Goal: Information Seeking & Learning: Learn about a topic

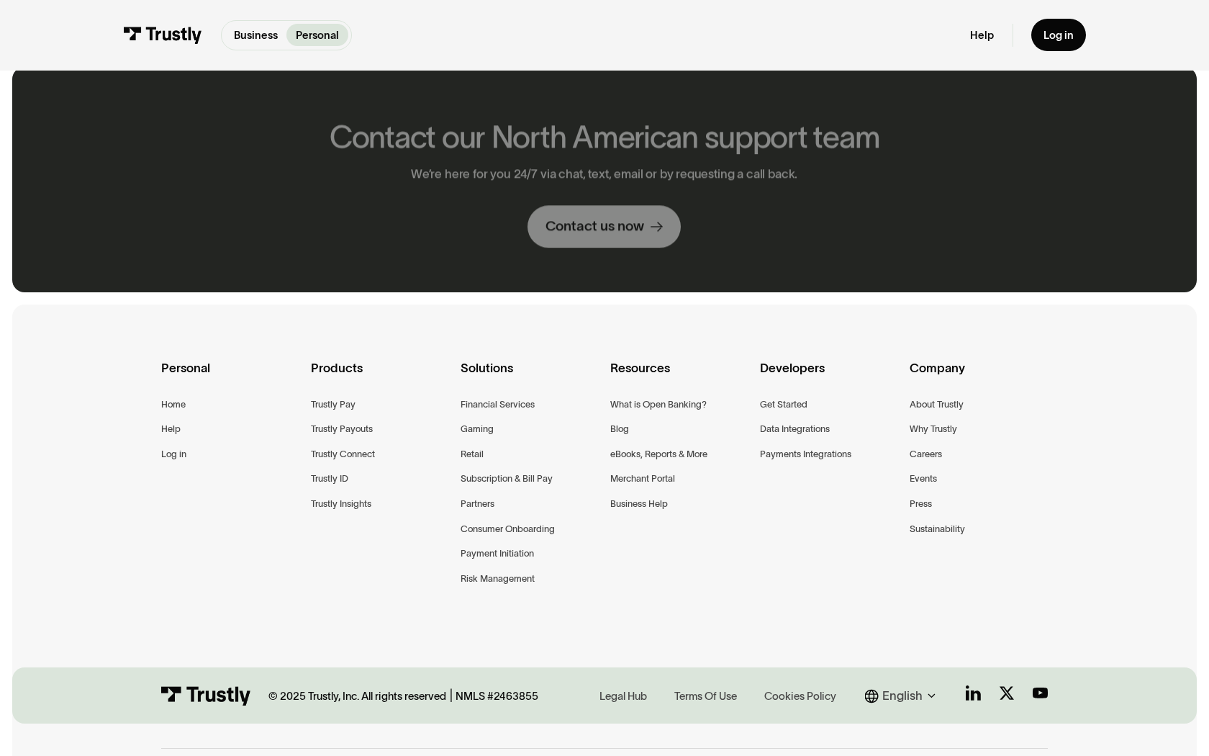
scroll to position [754, 0]
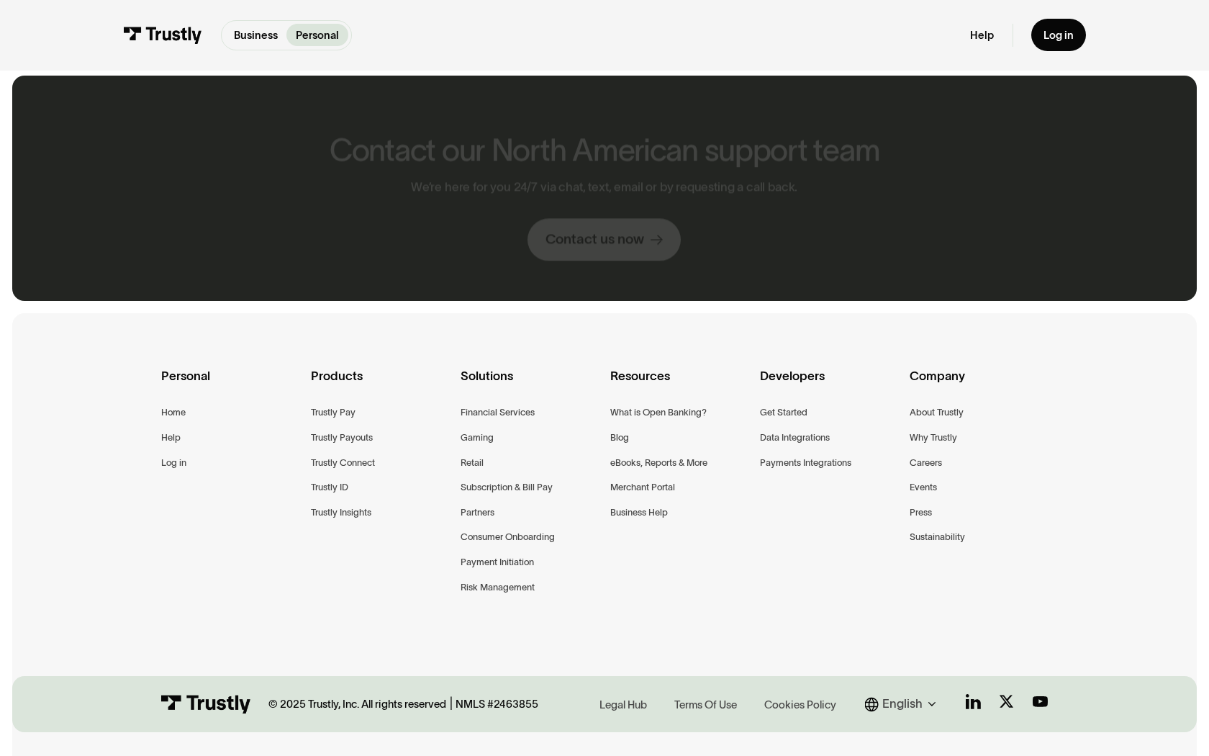
scroll to position [1417, 0]
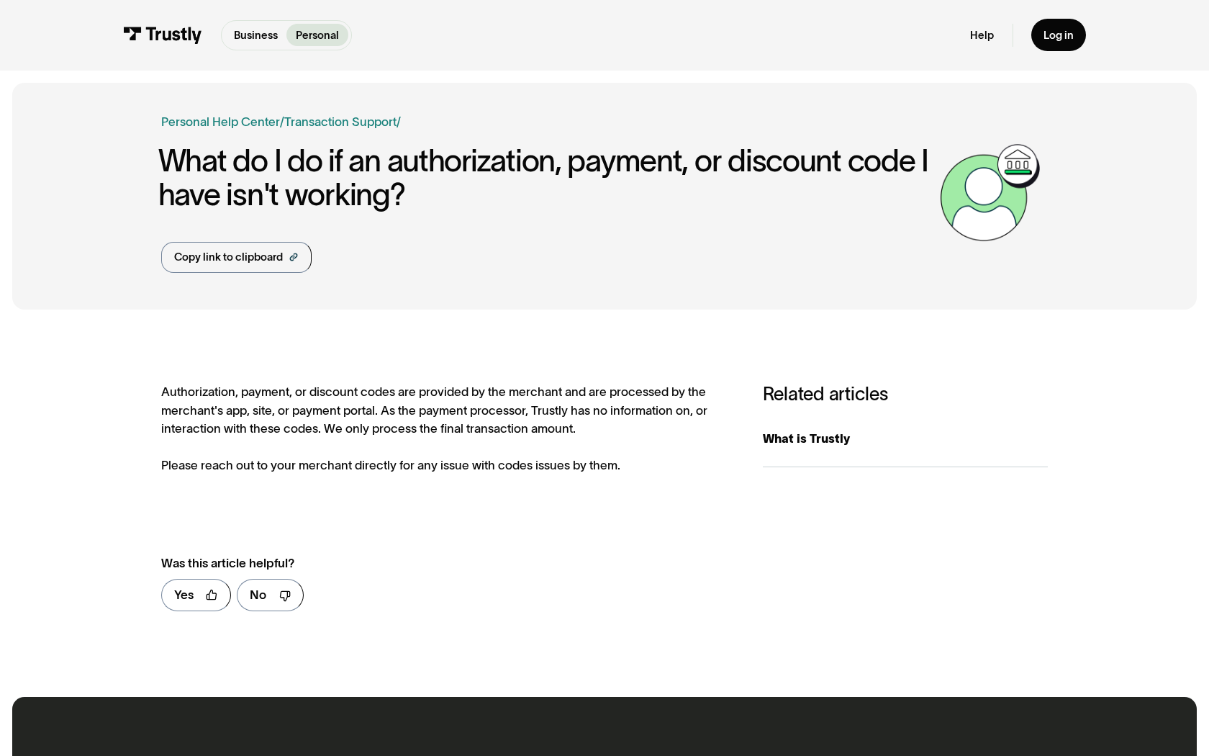
scroll to position [658, 0]
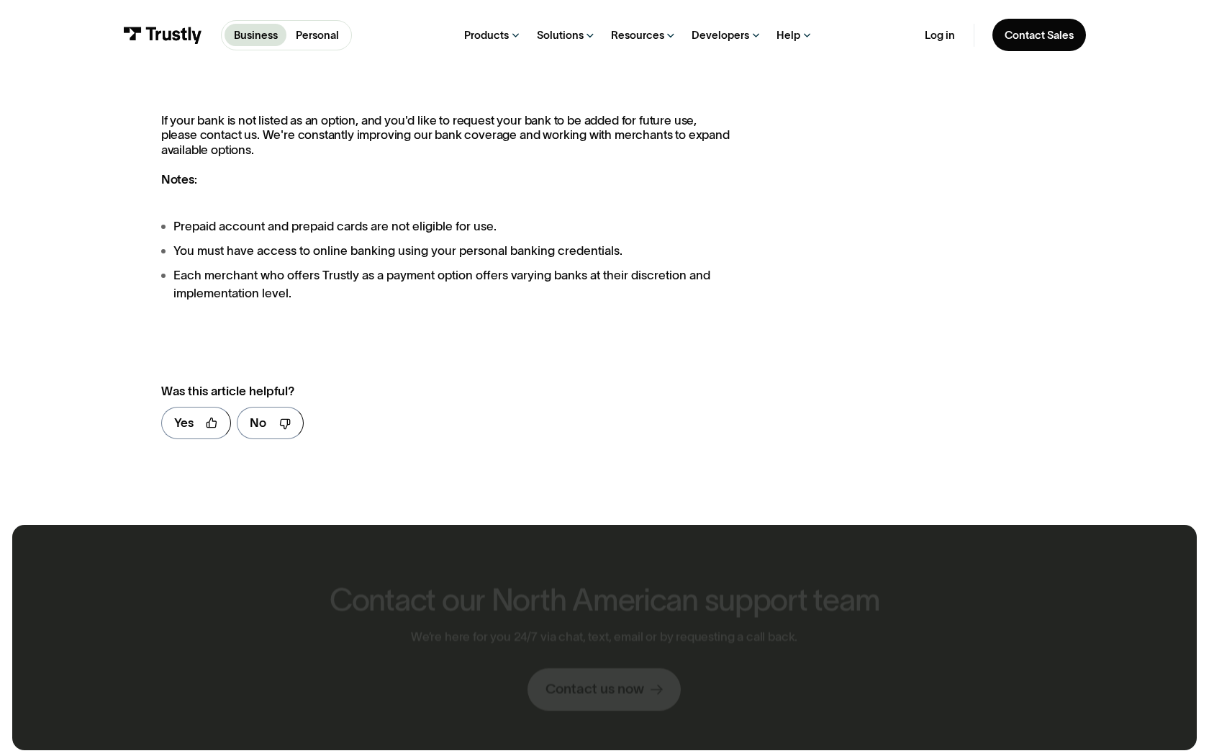
scroll to position [1866, 0]
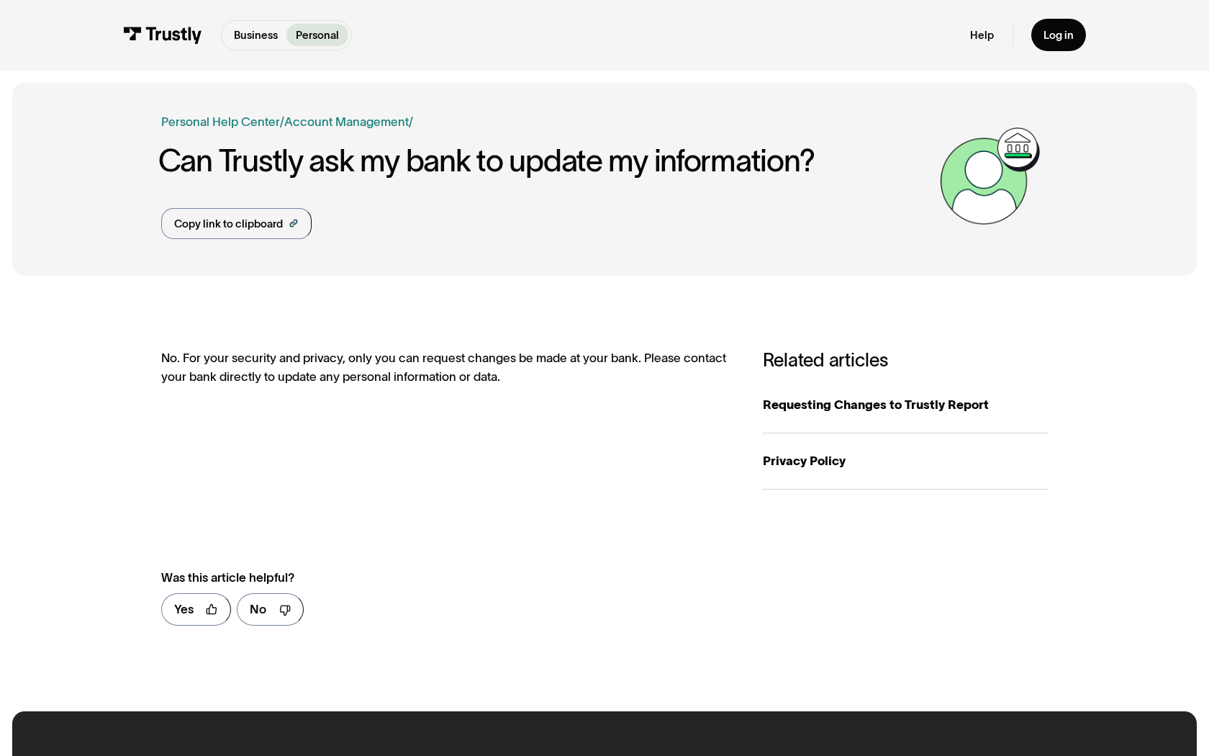
scroll to position [672, 0]
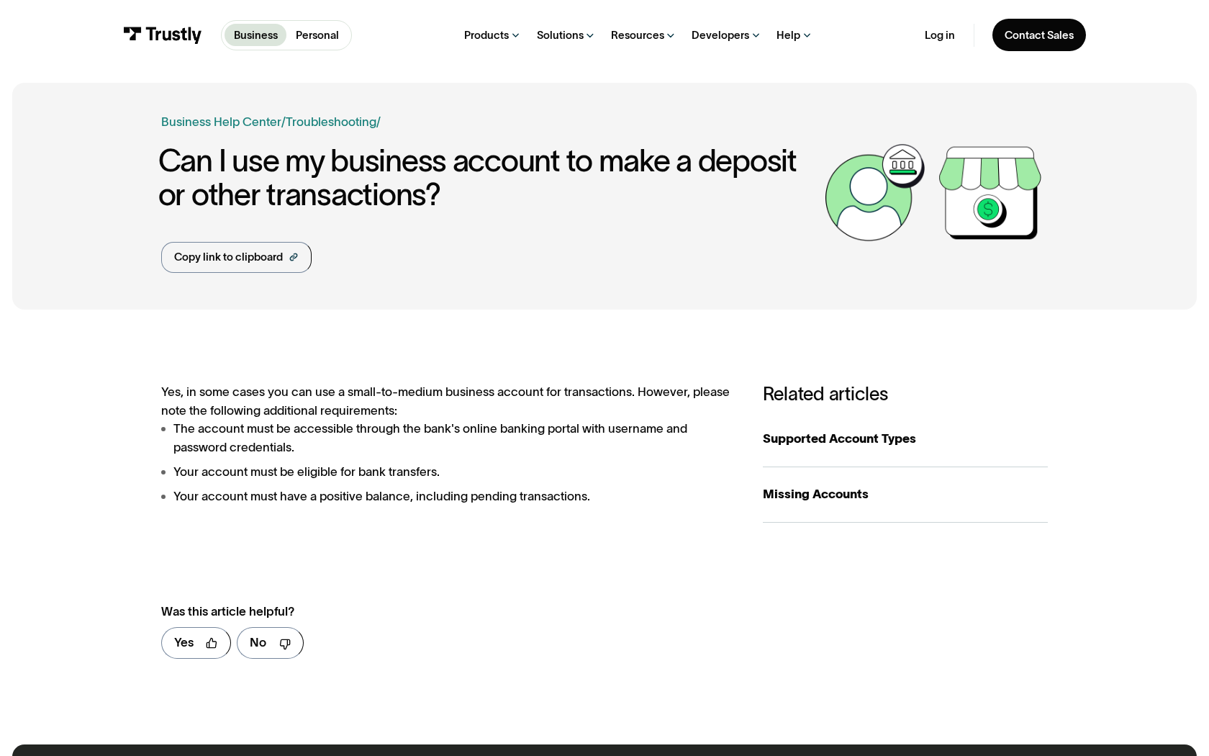
scroll to position [706, 0]
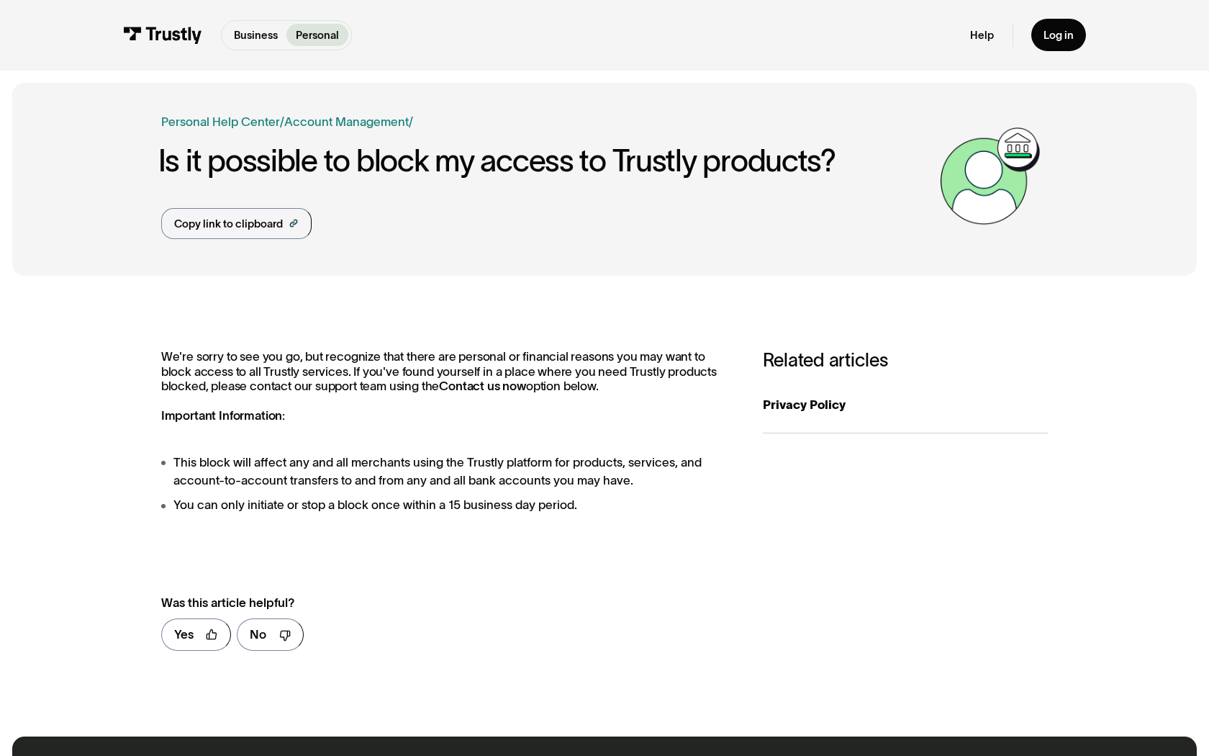
scroll to position [697, 0]
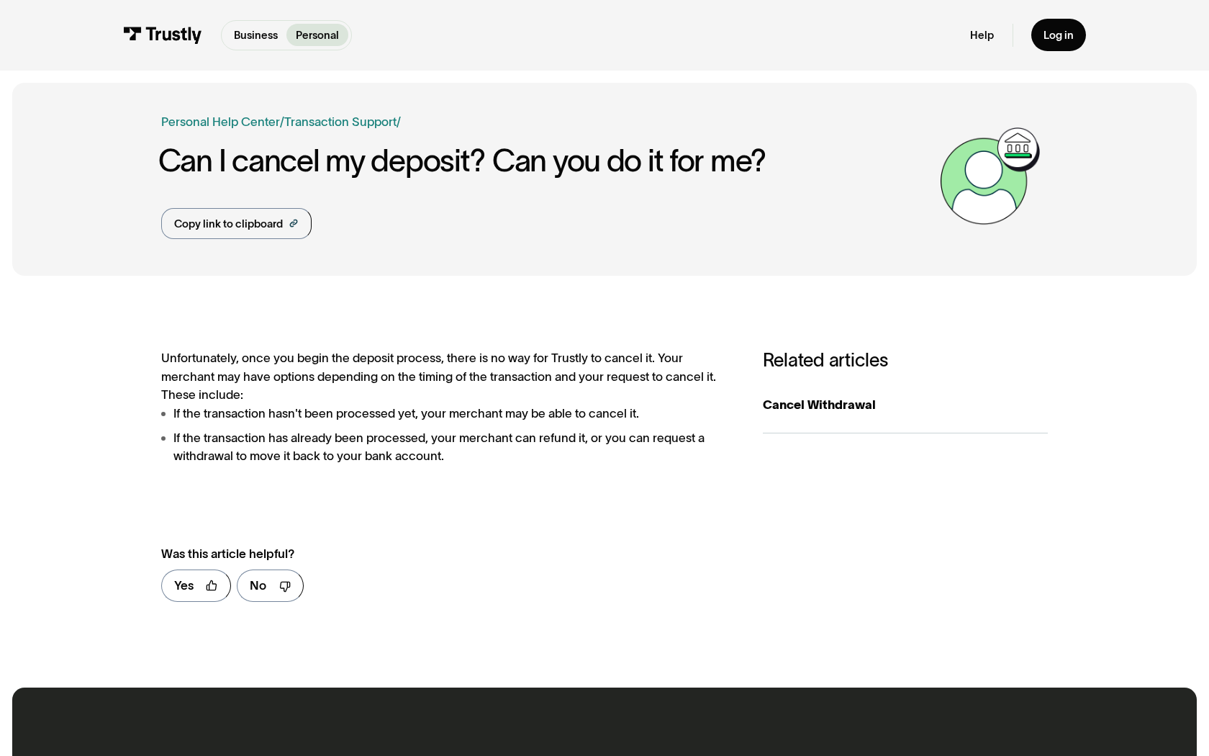
scroll to position [649, 0]
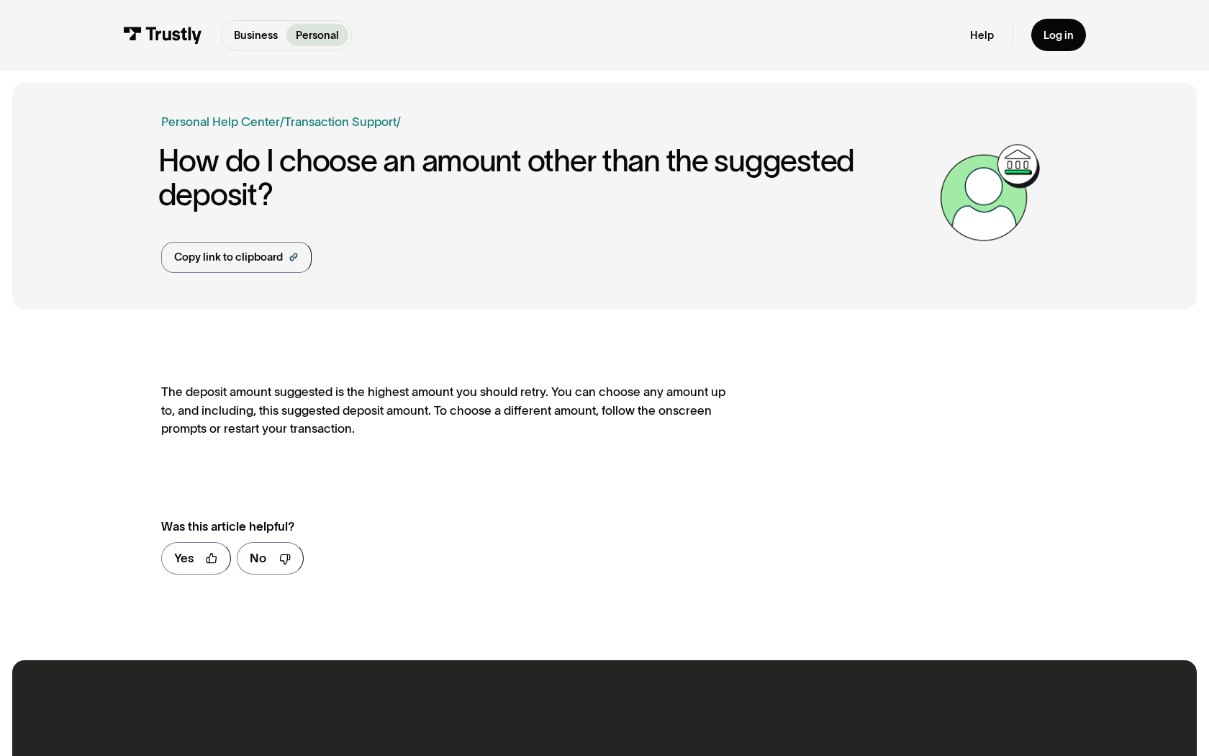
scroll to position [621, 0]
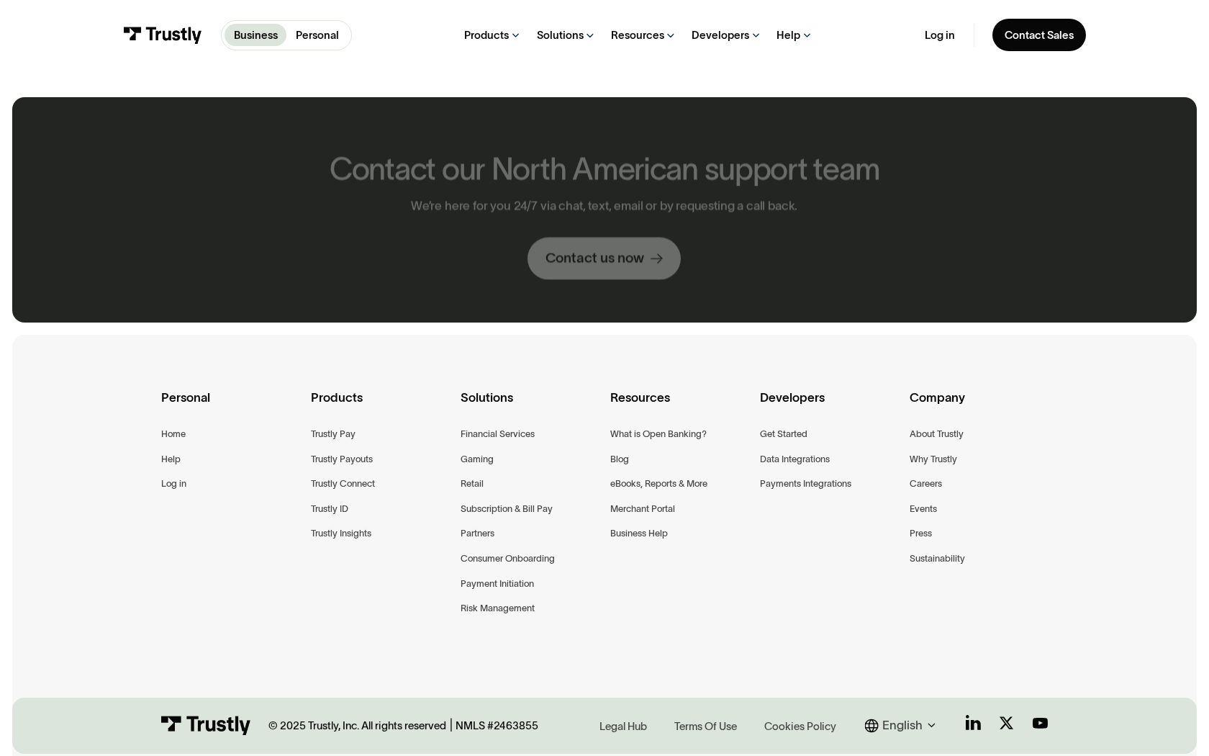
scroll to position [784, 0]
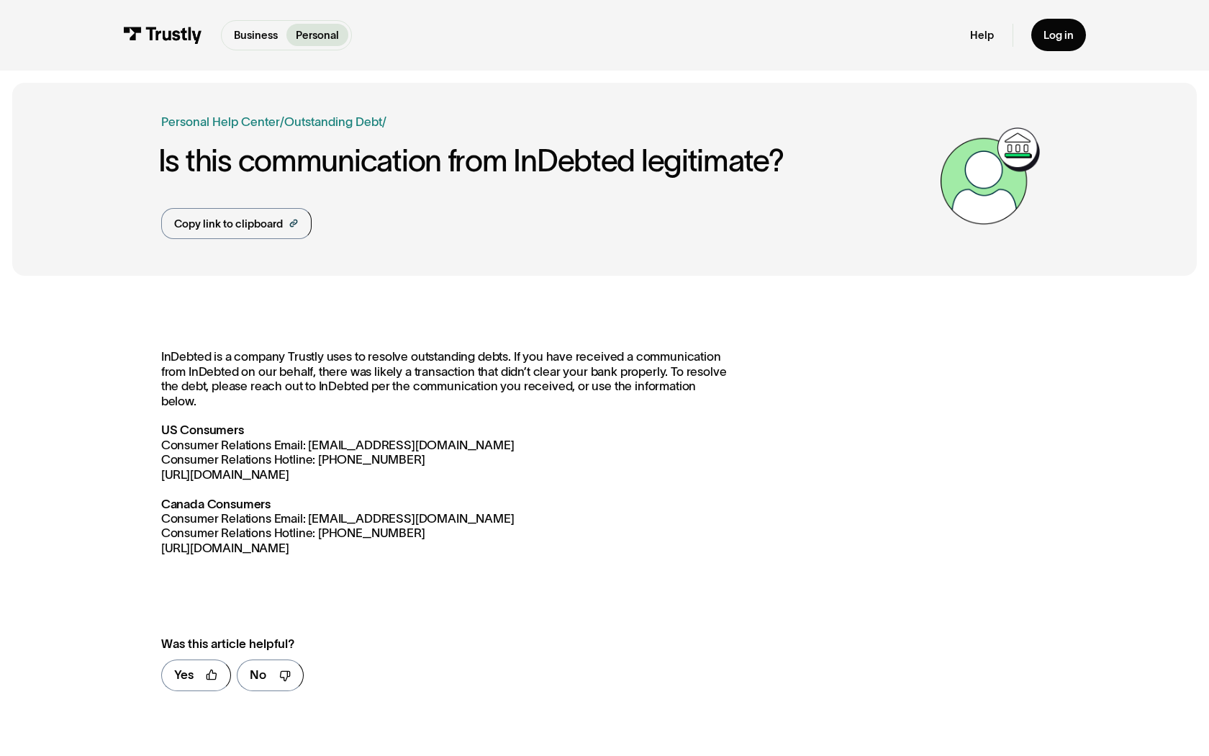
scroll to position [723, 0]
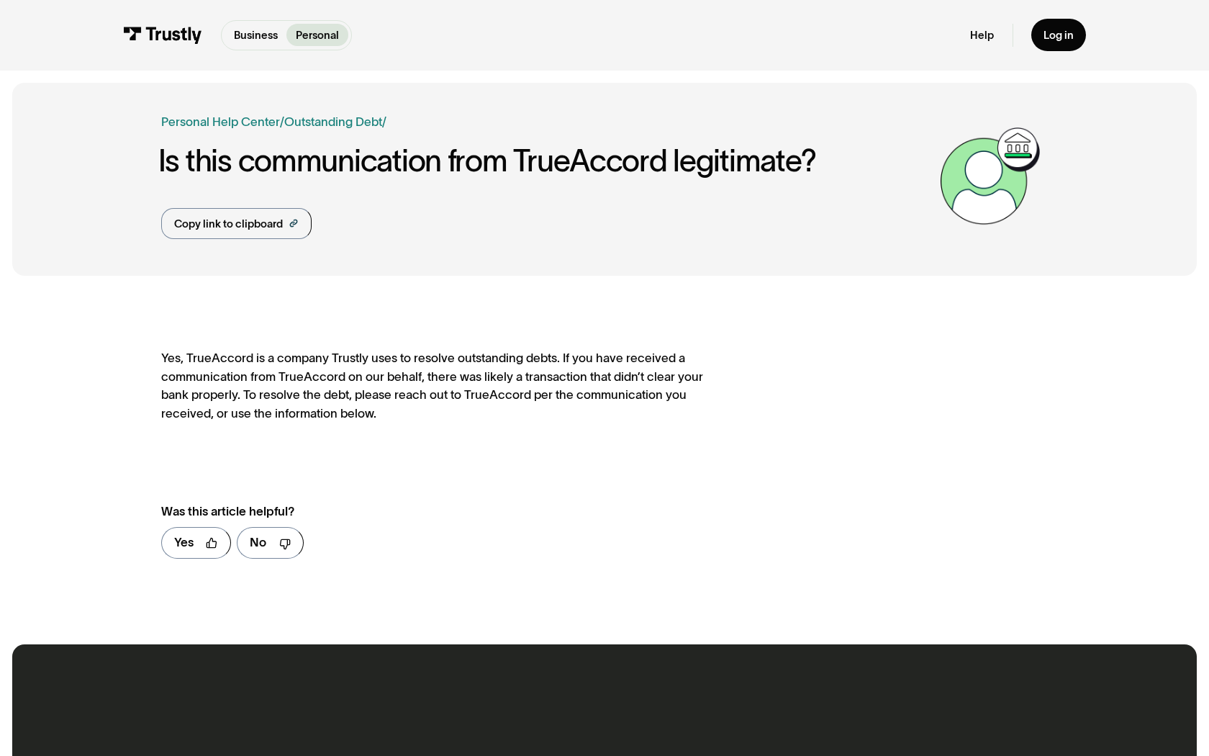
scroll to position [606, 0]
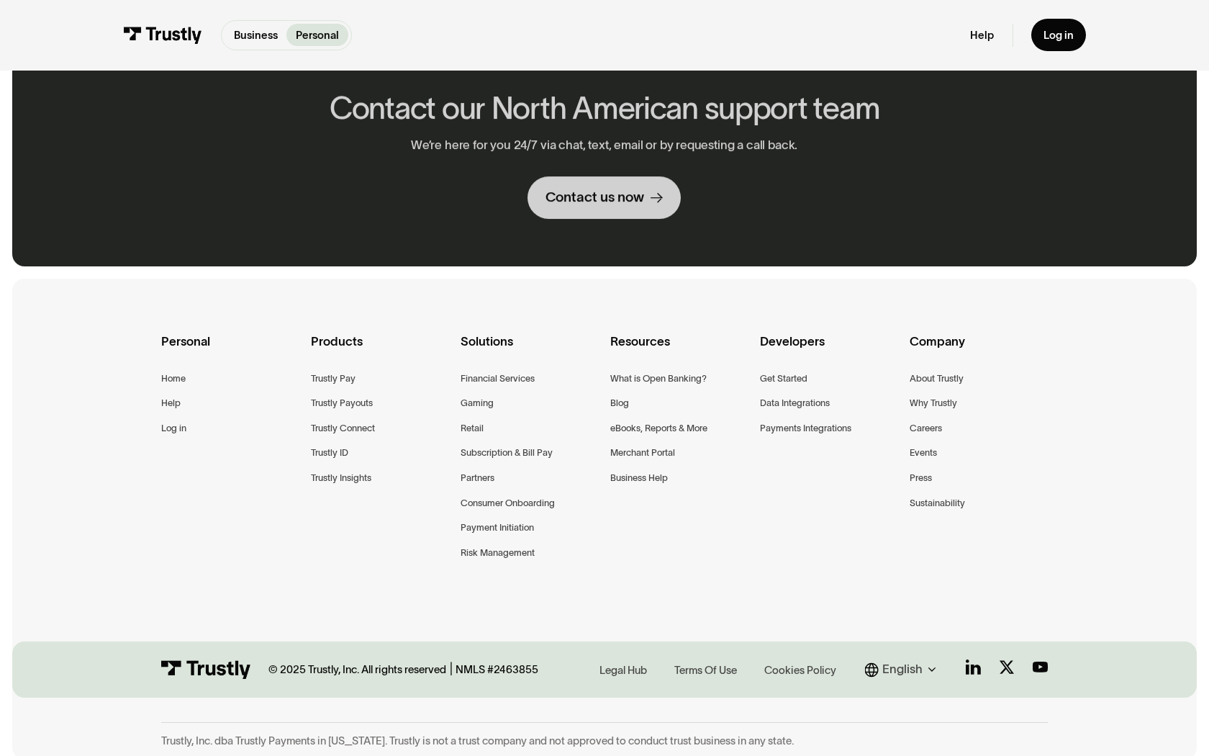
scroll to position [728, 0]
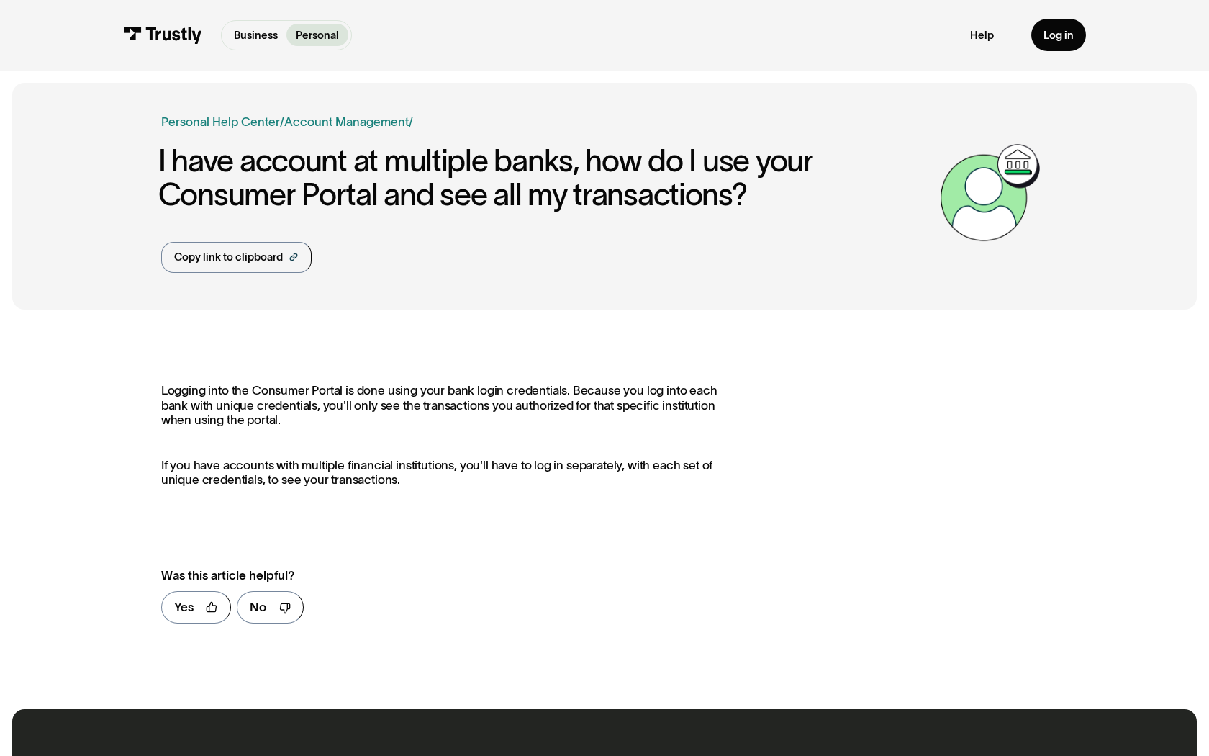
scroll to position [670, 0]
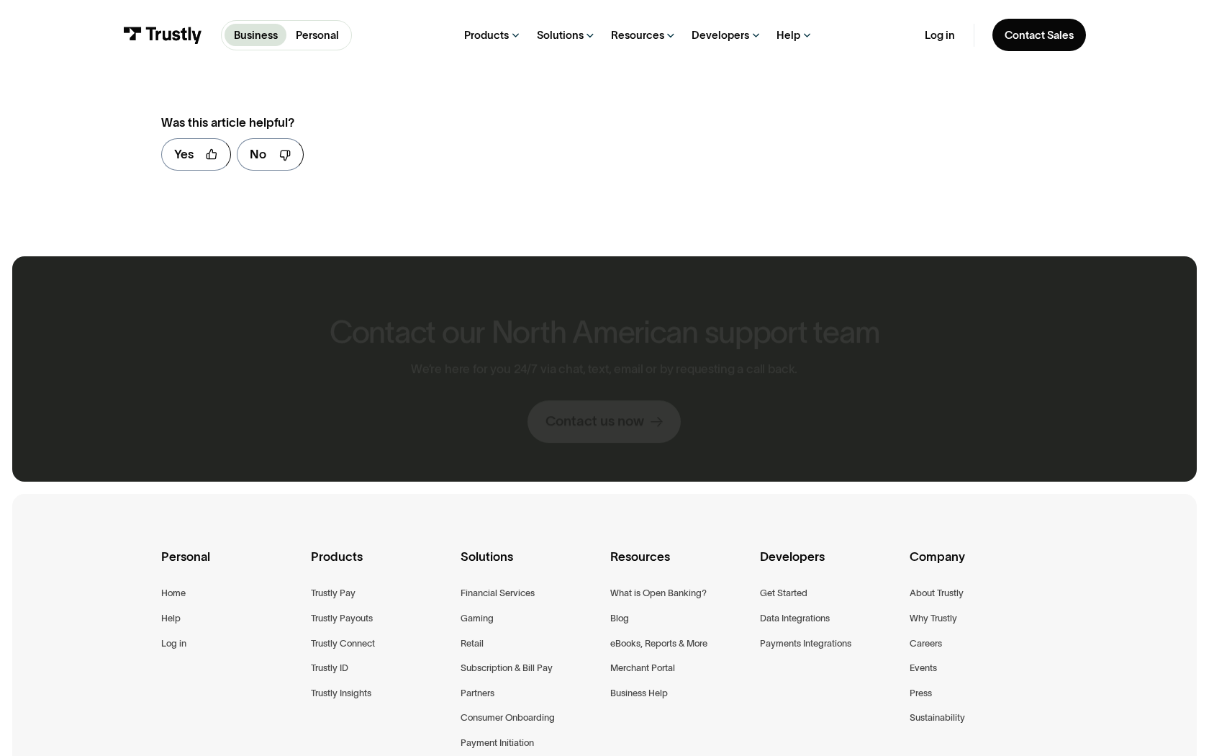
scroll to position [925, 0]
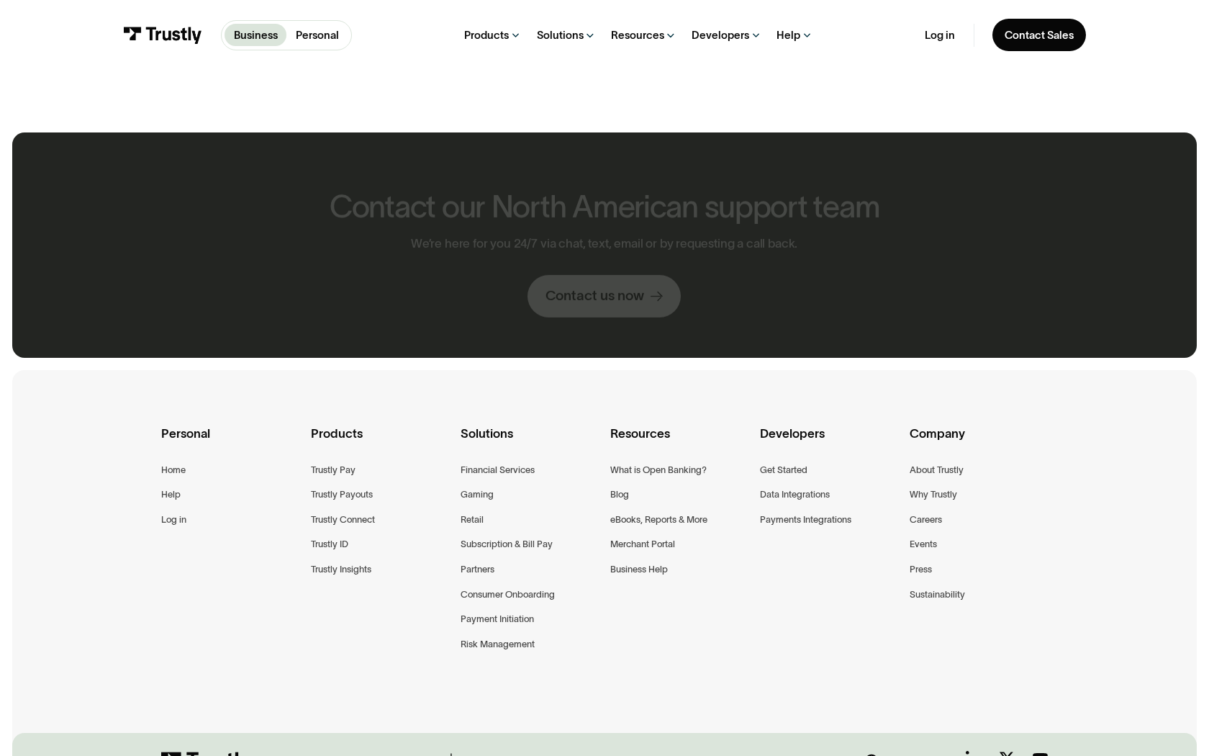
scroll to position [805, 0]
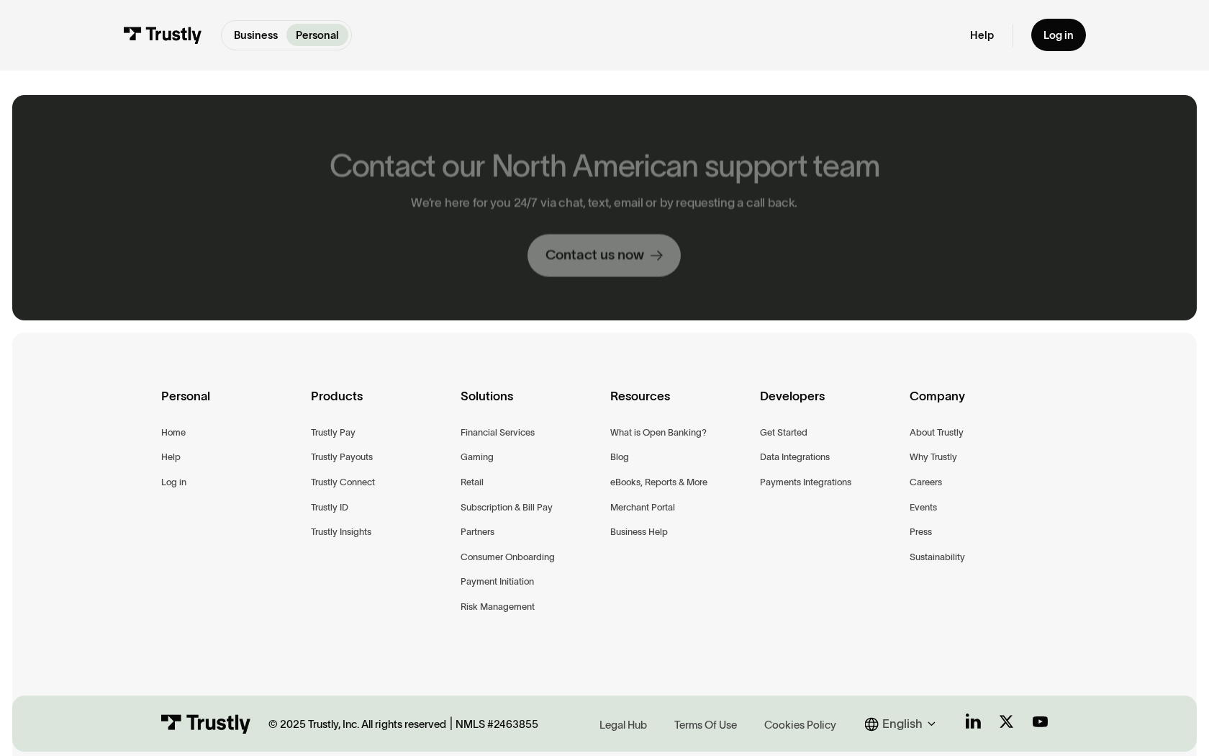
scroll to position [782, 0]
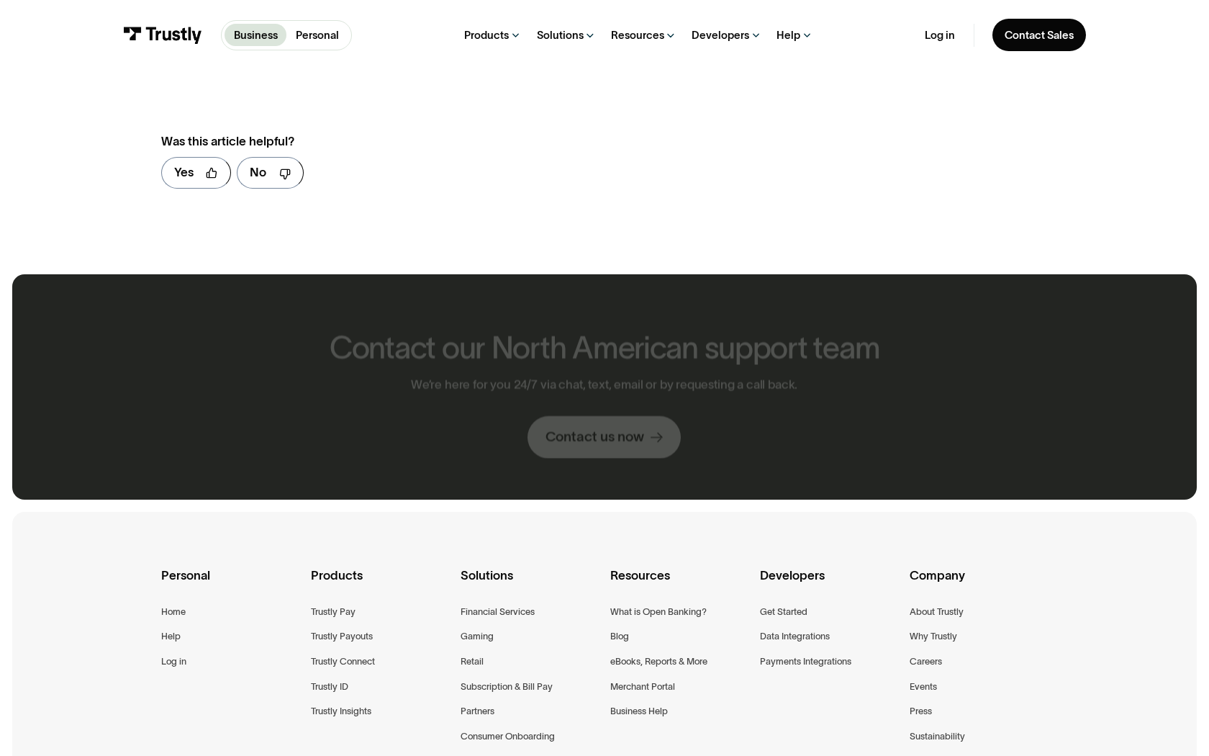
scroll to position [962, 0]
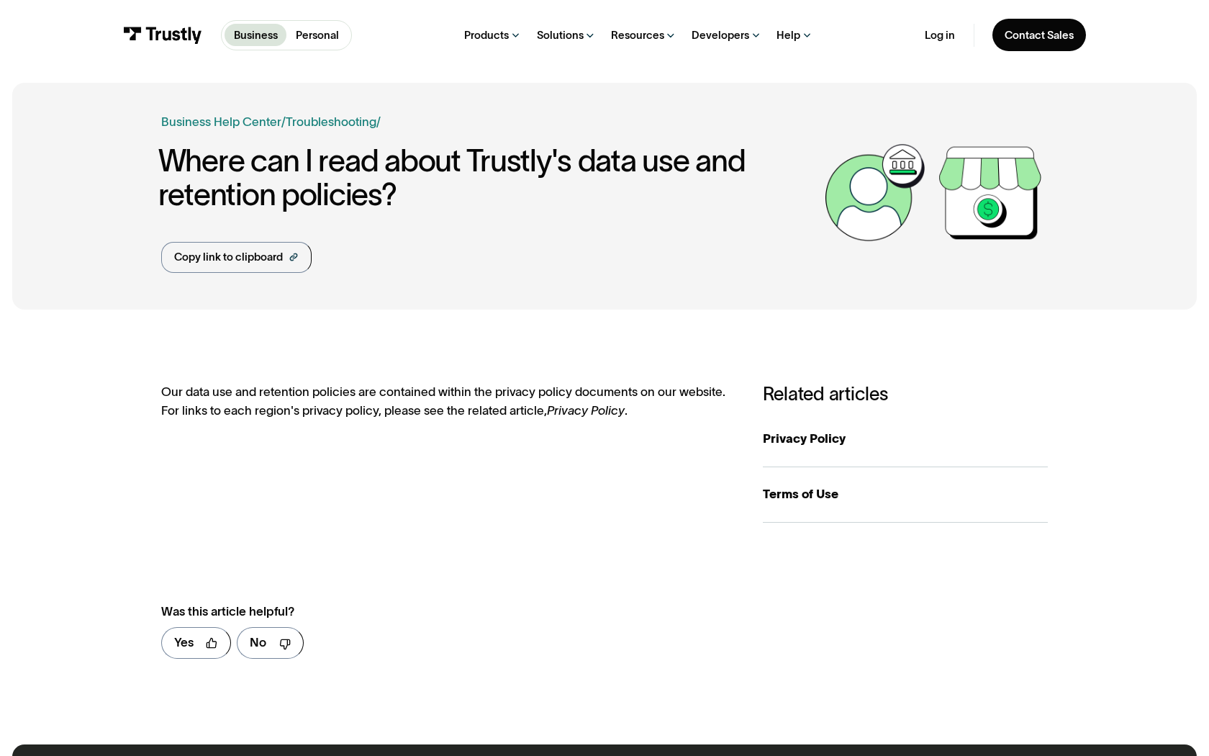
scroll to position [706, 0]
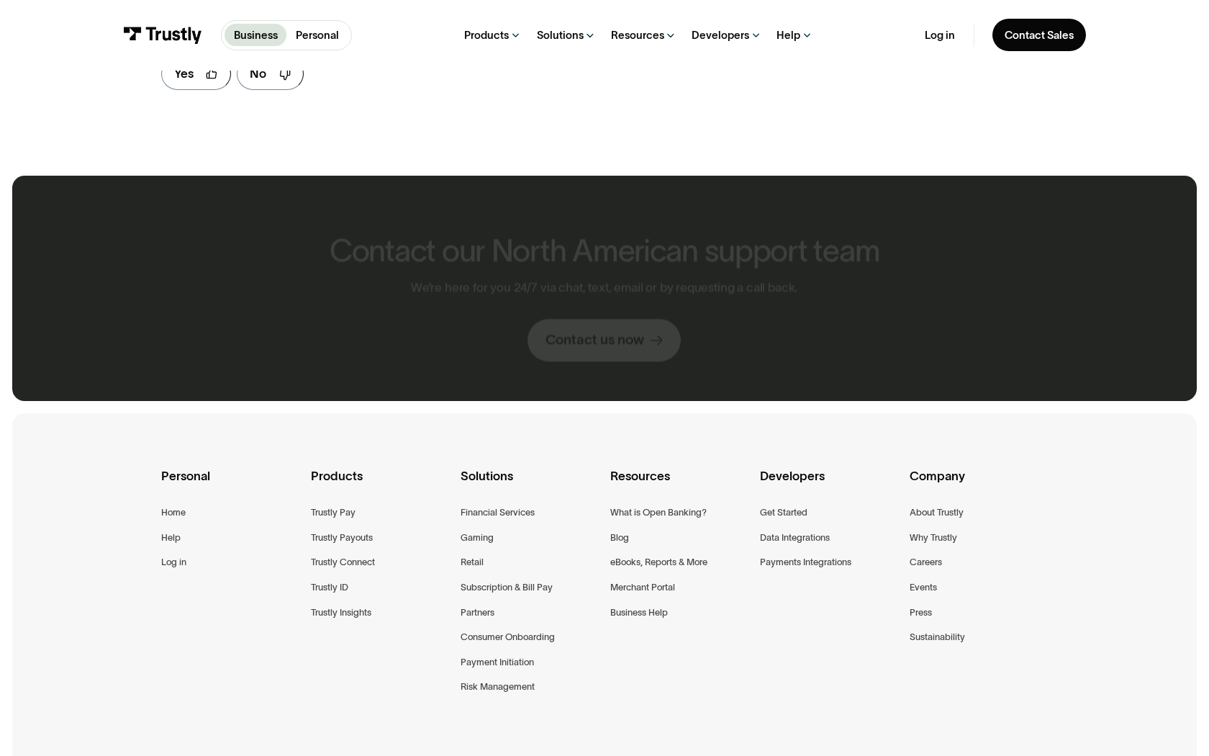
scroll to position [862, 0]
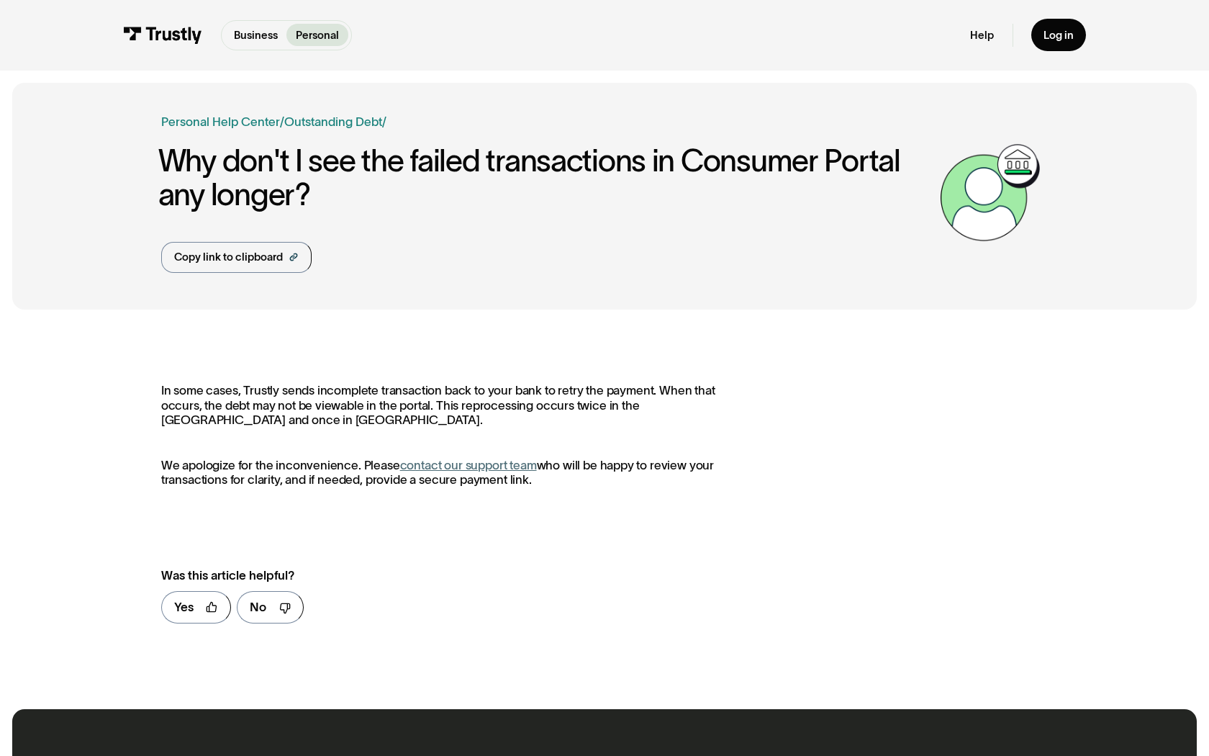
scroll to position [670, 0]
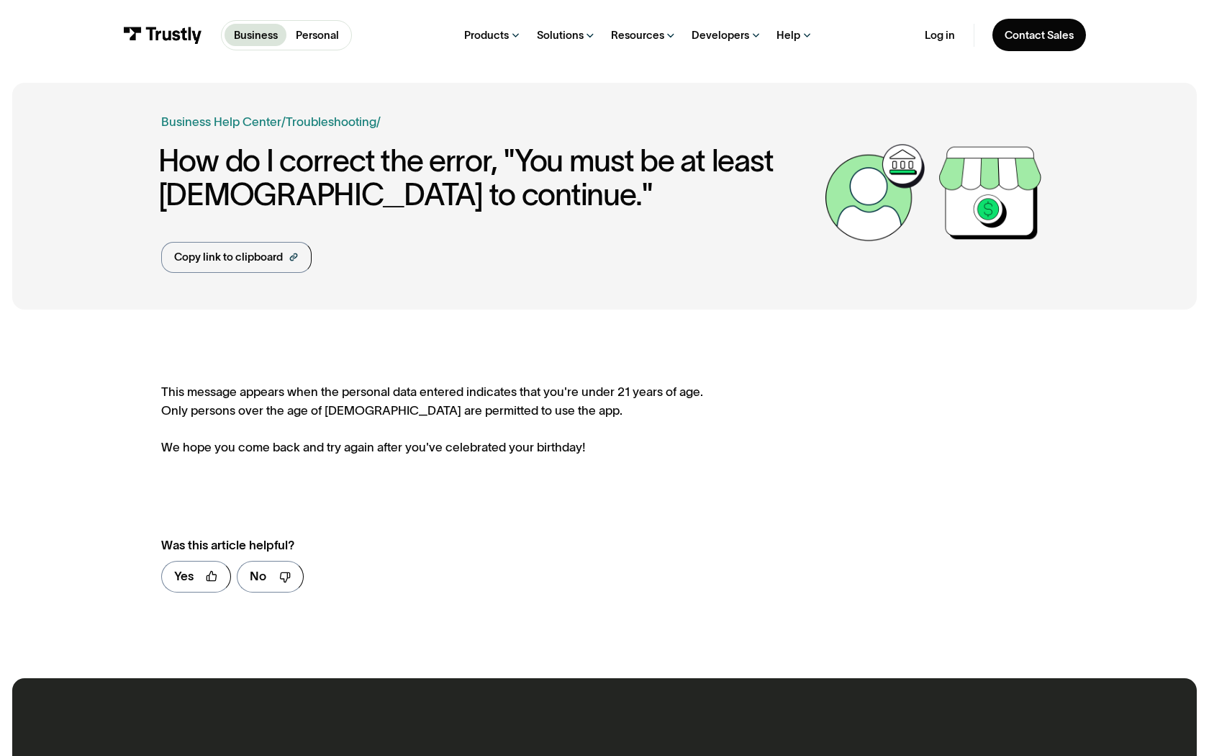
scroll to position [640, 0]
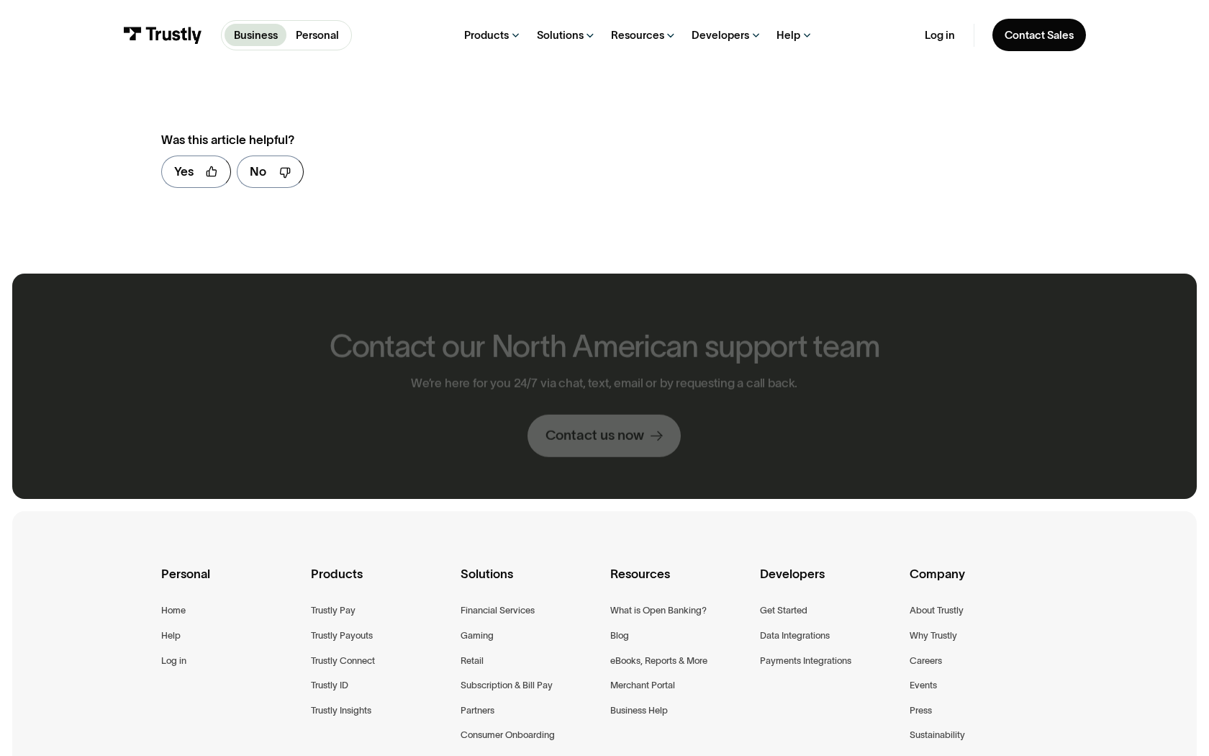
scroll to position [1615, 0]
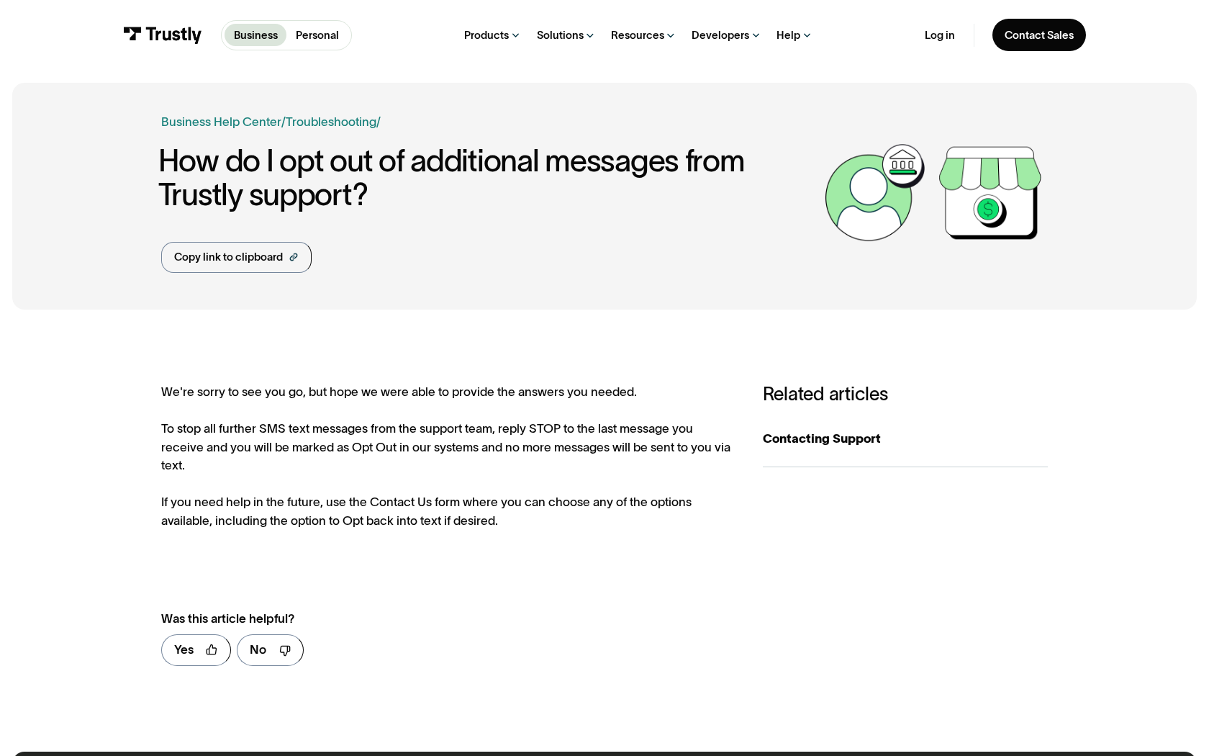
scroll to position [713, 0]
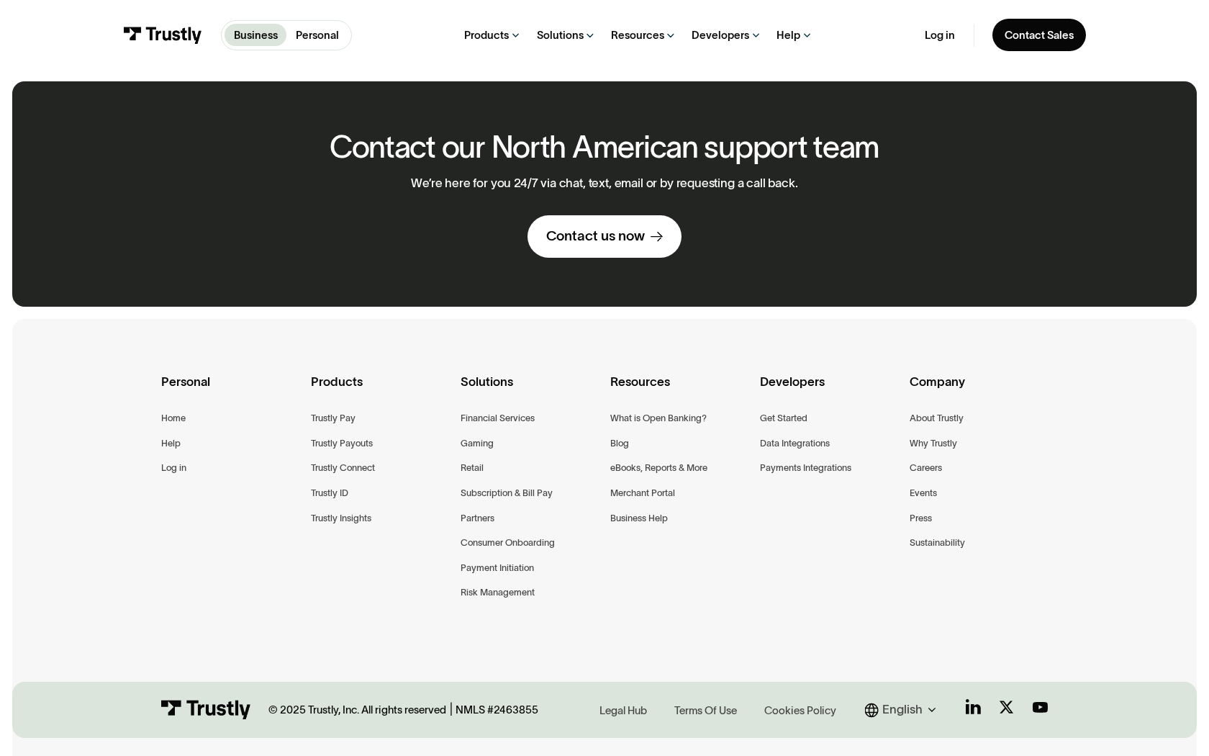
scroll to position [768, 0]
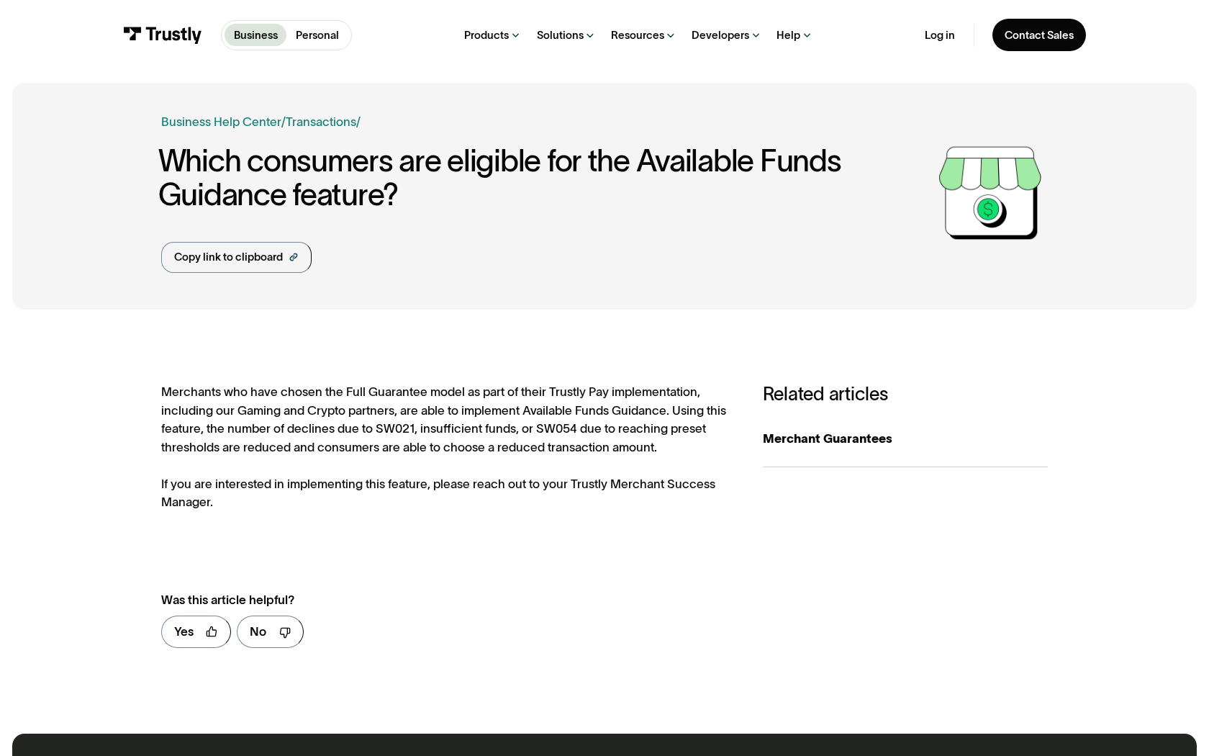
scroll to position [695, 0]
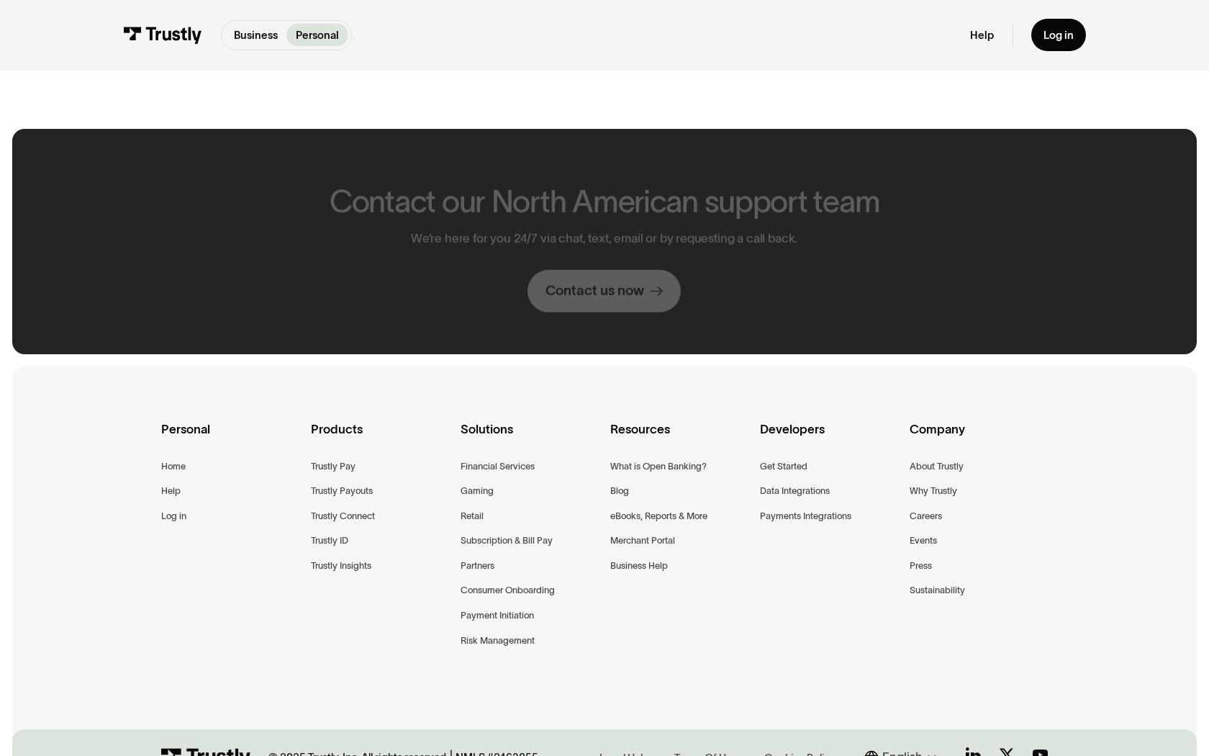
scroll to position [816, 0]
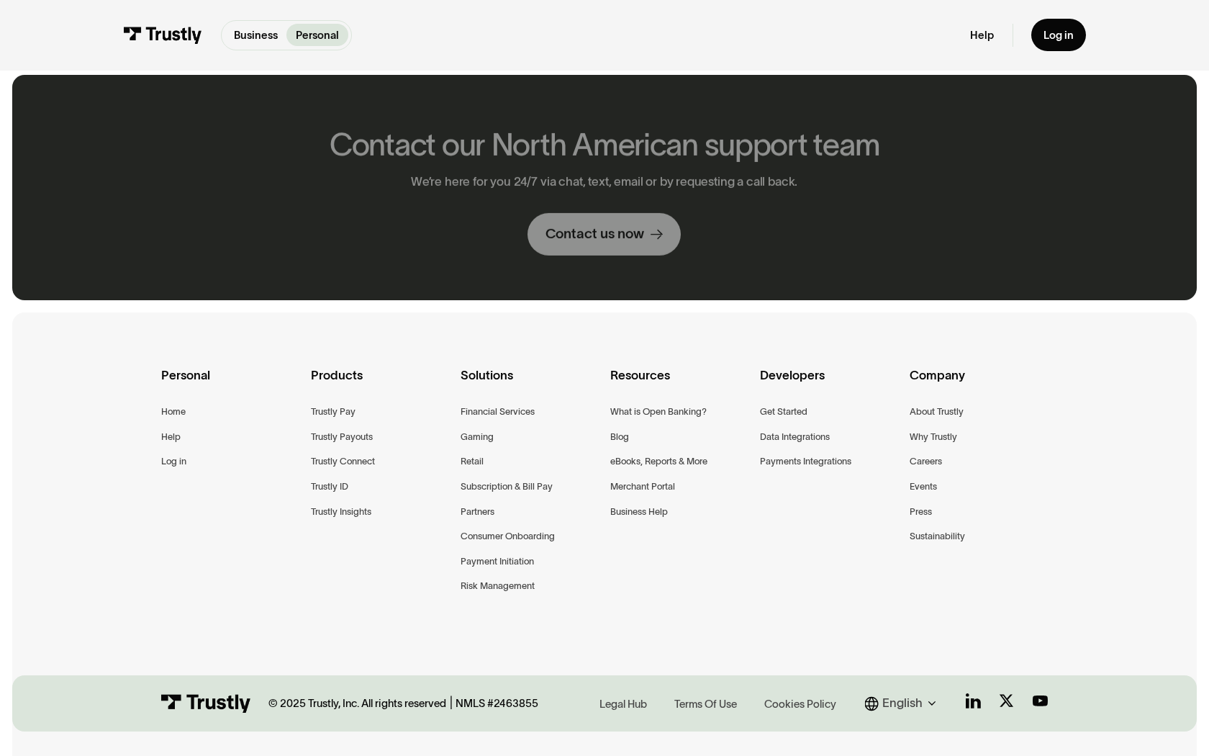
scroll to position [762, 0]
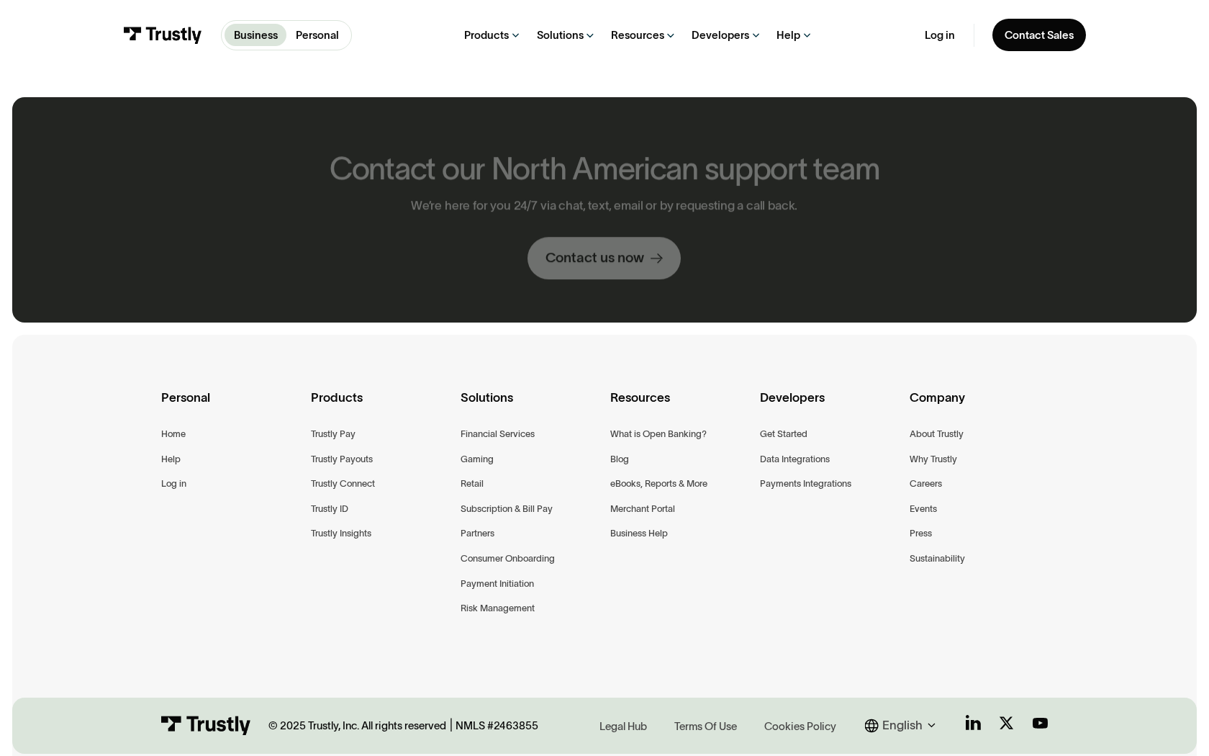
scroll to position [784, 0]
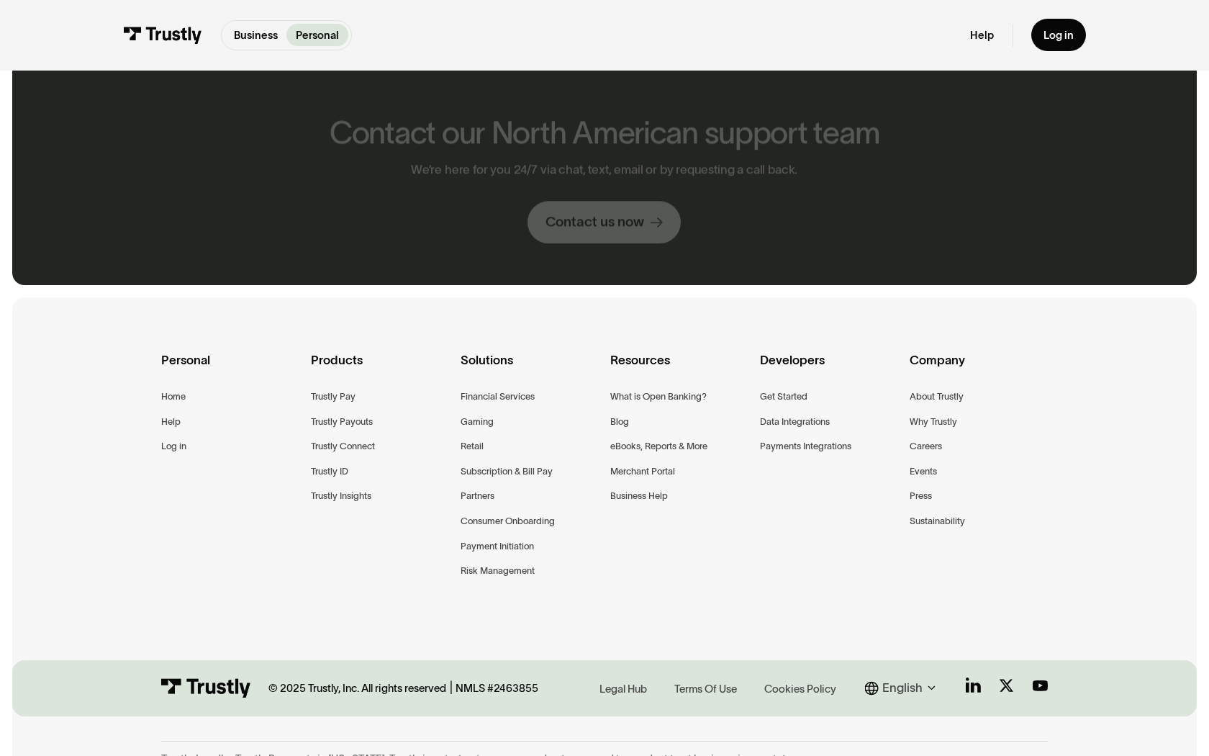
scroll to position [746, 0]
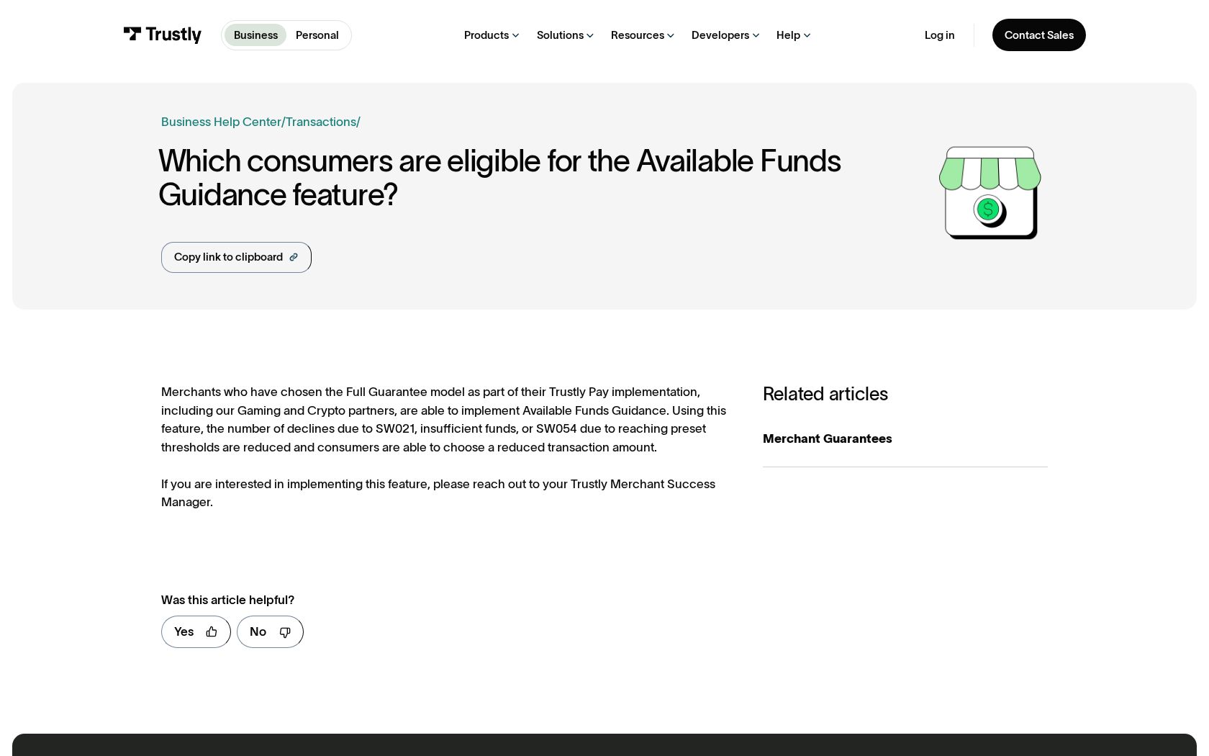
scroll to position [695, 0]
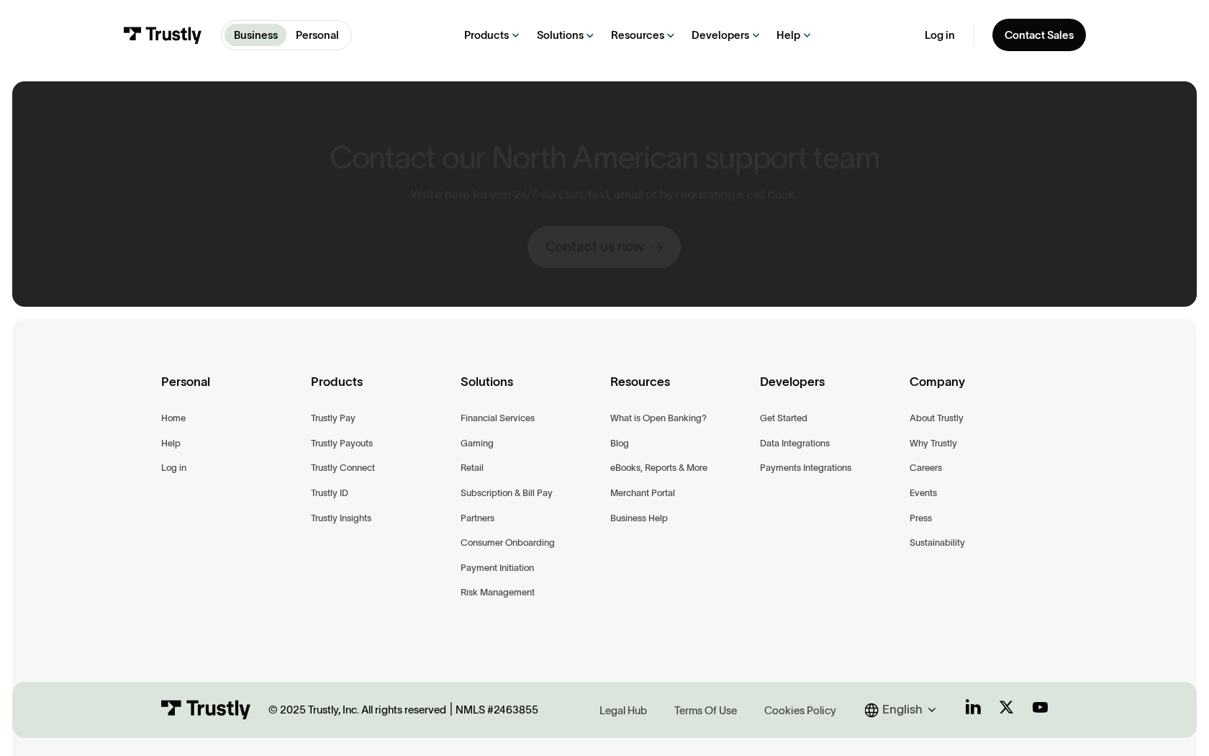
scroll to position [768, 0]
